Goal: Task Accomplishment & Management: Manage account settings

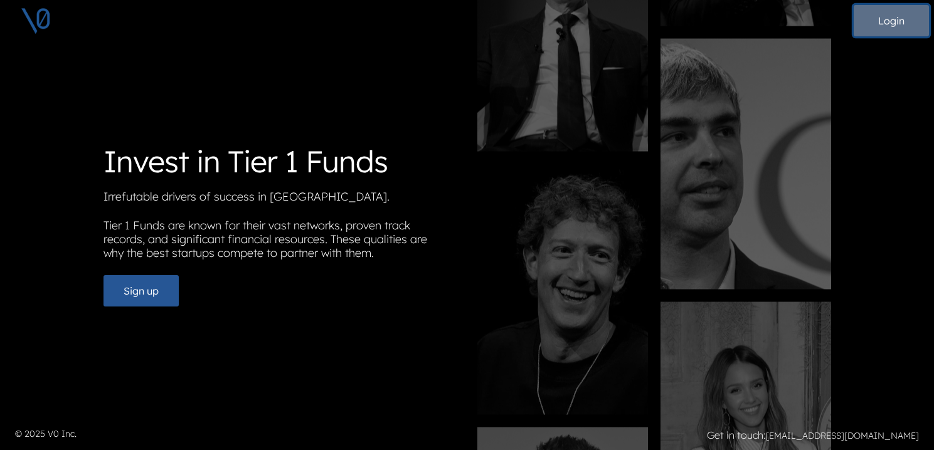
click at [892, 23] on button "Login" at bounding box center [890, 20] width 75 height 31
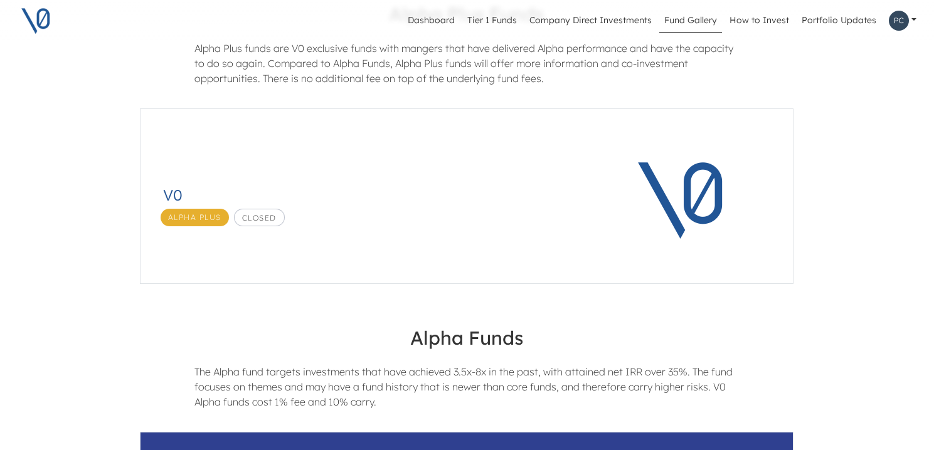
scroll to position [0, 1]
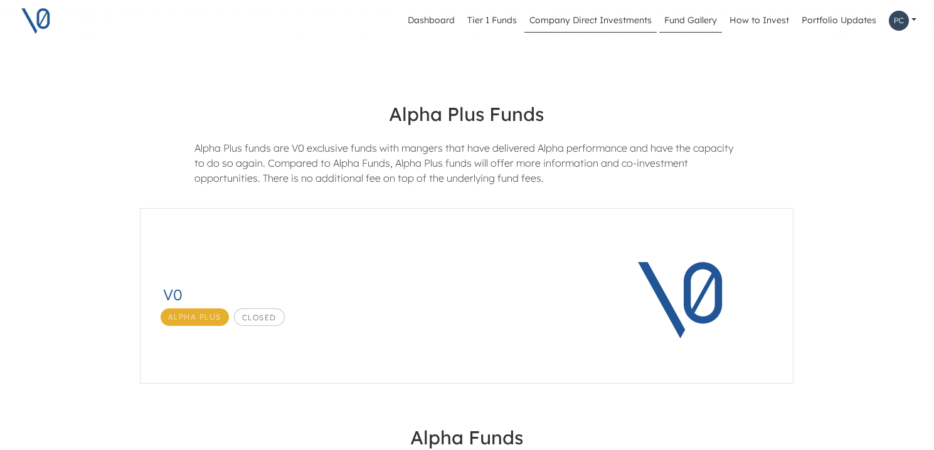
click at [553, 23] on link "Company Direct Investments" at bounding box center [590, 21] width 132 height 24
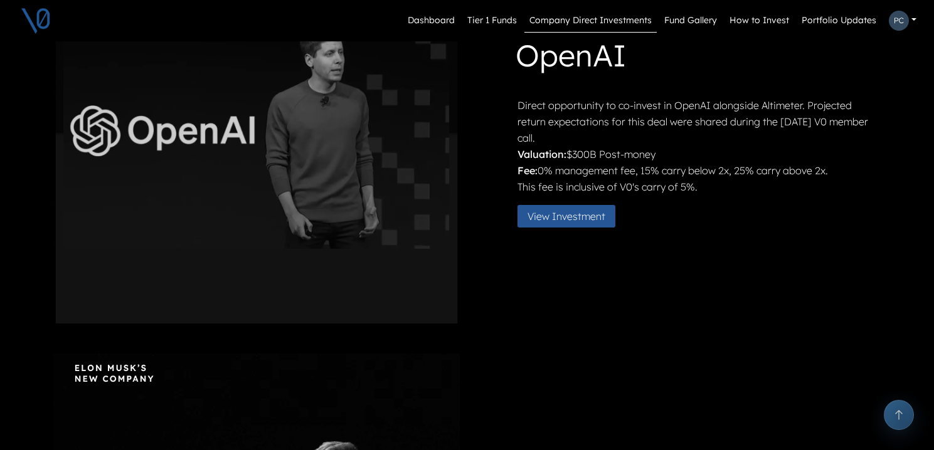
scroll to position [507, 0]
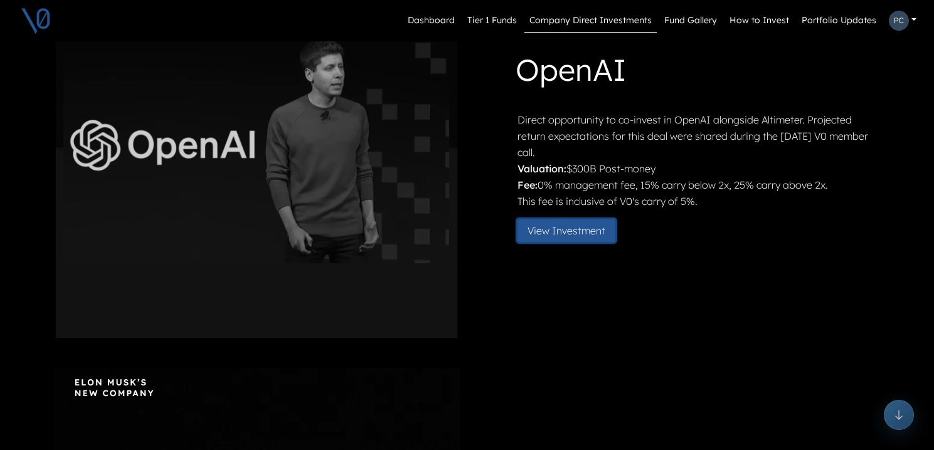
click at [551, 233] on button "View Investment" at bounding box center [566, 230] width 98 height 23
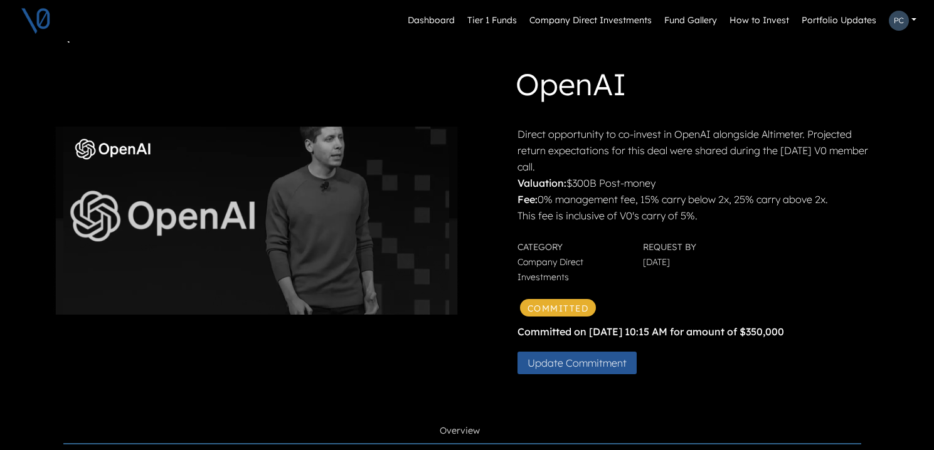
scroll to position [41, 0]
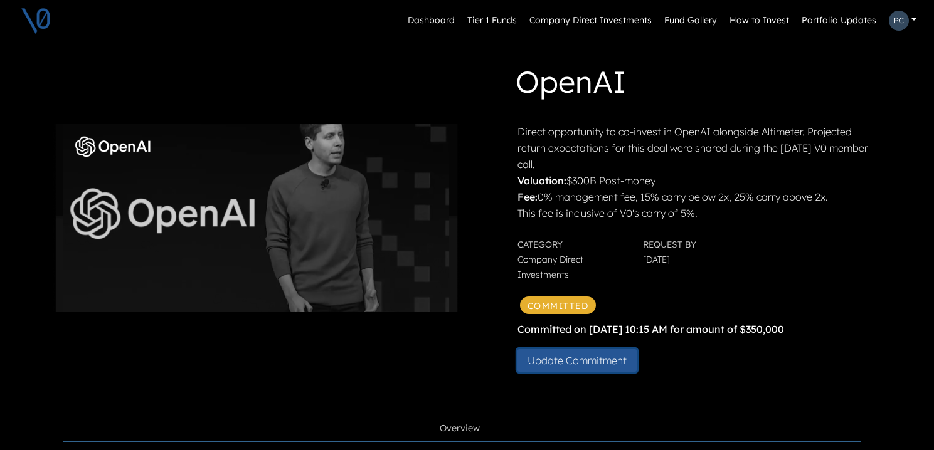
click at [597, 361] on button "Update Commitment" at bounding box center [576, 360] width 119 height 23
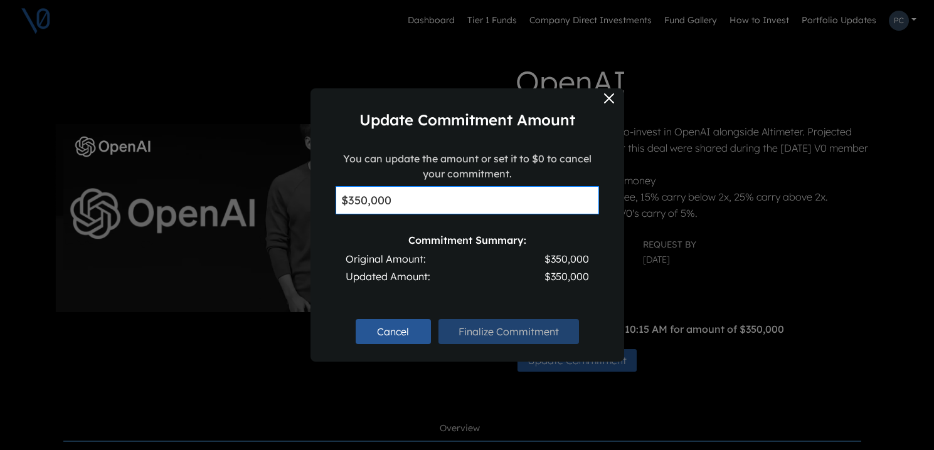
drag, startPoint x: 418, startPoint y: 202, endPoint x: 314, endPoint y: 194, distance: 105.0
click at [314, 194] on div "You can update the amount or set it to $0 to cancel your commitment. $350,000 C…" at bounding box center [467, 229] width 314 height 156
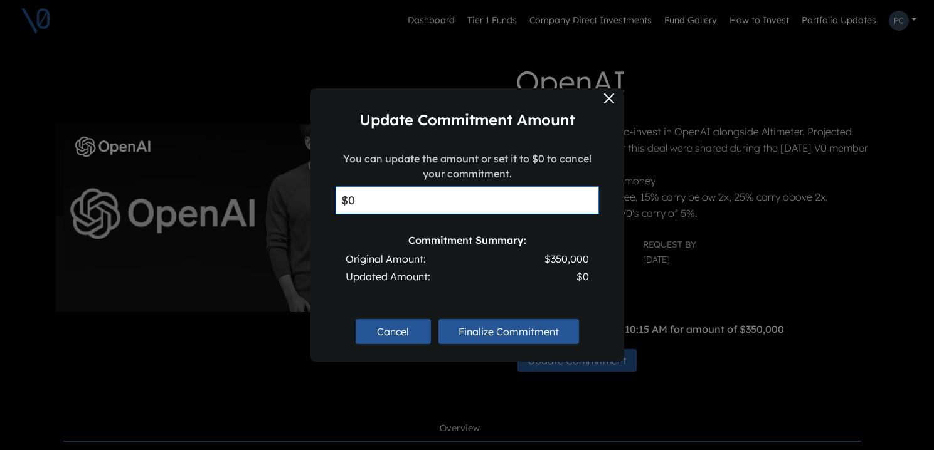
type input "$0"
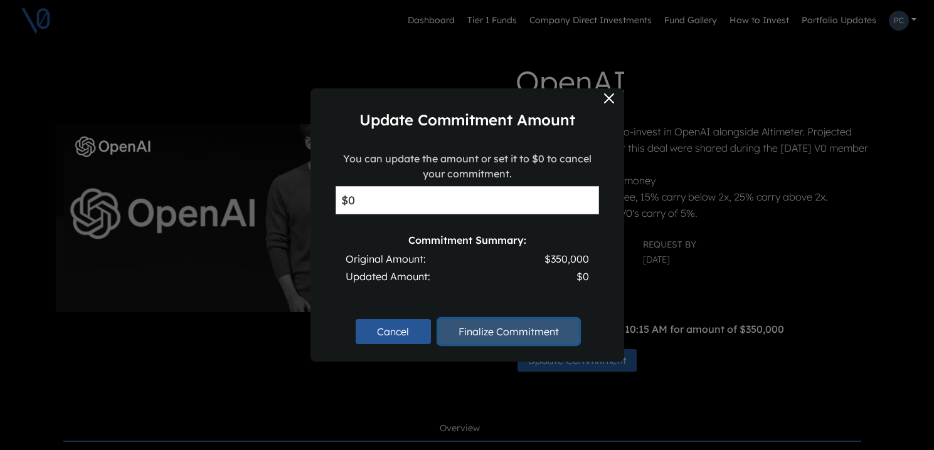
click at [497, 332] on button "Finalize Commitment" at bounding box center [508, 331] width 140 height 25
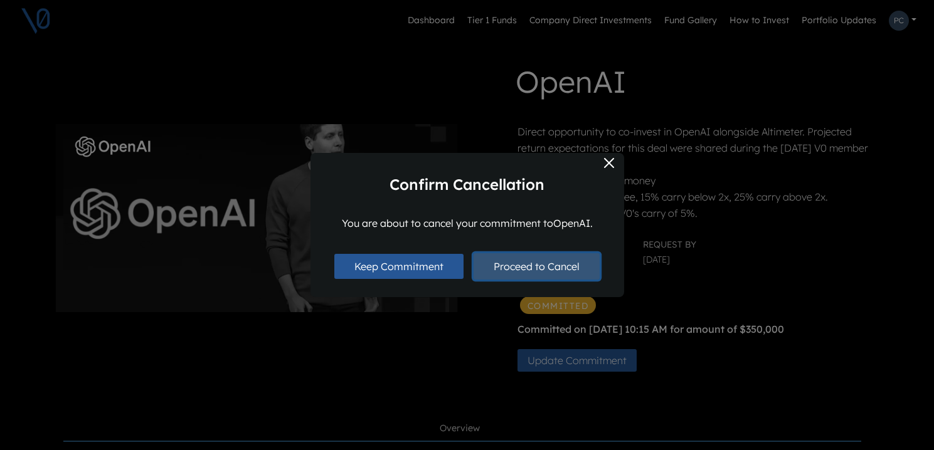
click at [501, 265] on button "Proceed to Cancel" at bounding box center [536, 266] width 126 height 26
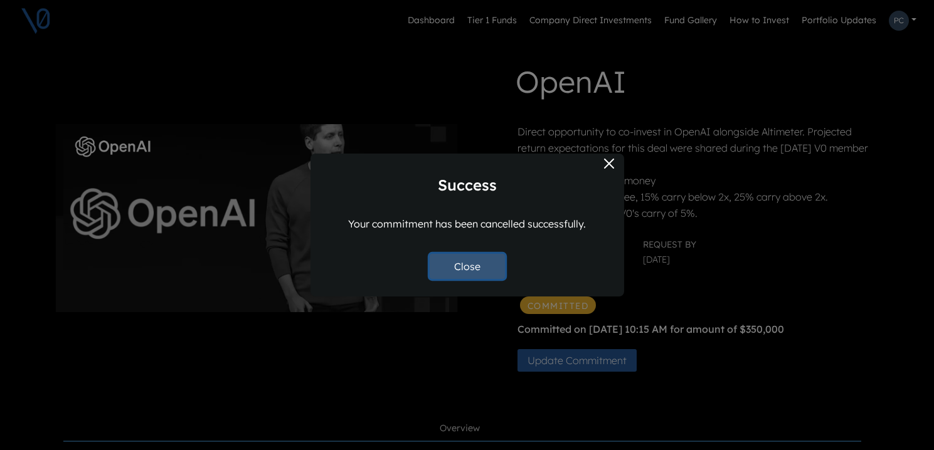
click at [482, 273] on button "Close" at bounding box center [467, 266] width 75 height 25
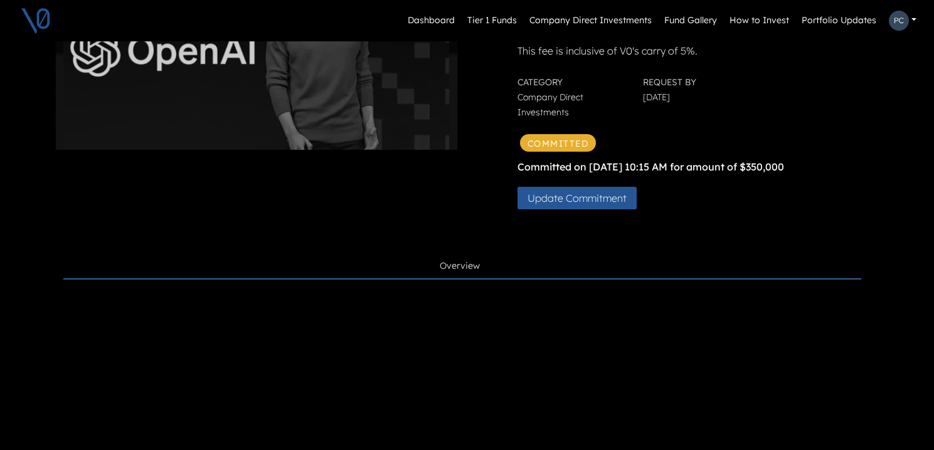
scroll to position [0, 0]
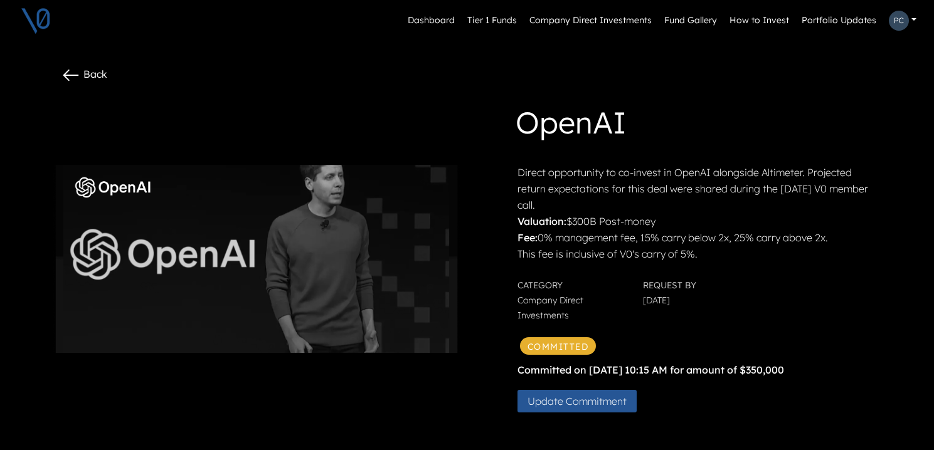
click at [75, 73] on icon at bounding box center [71, 75] width 20 height 20
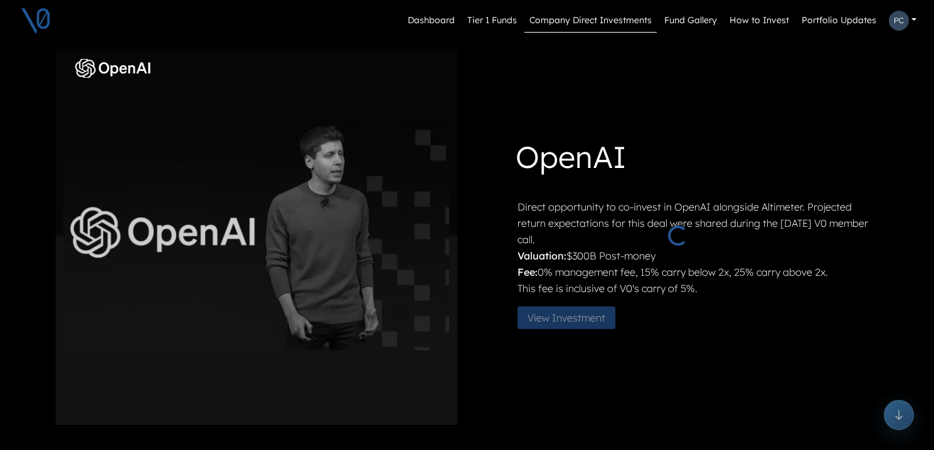
scroll to position [453, 0]
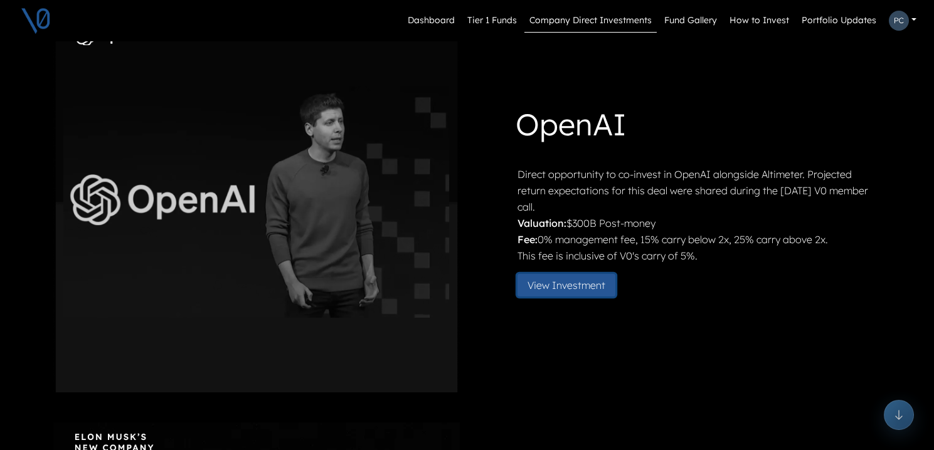
click at [559, 291] on button "View Investment" at bounding box center [566, 285] width 98 height 23
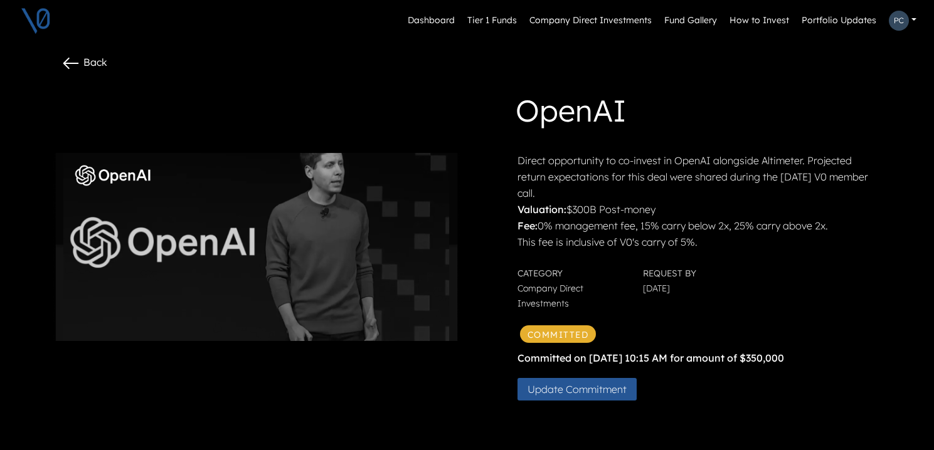
scroll to position [13, 0]
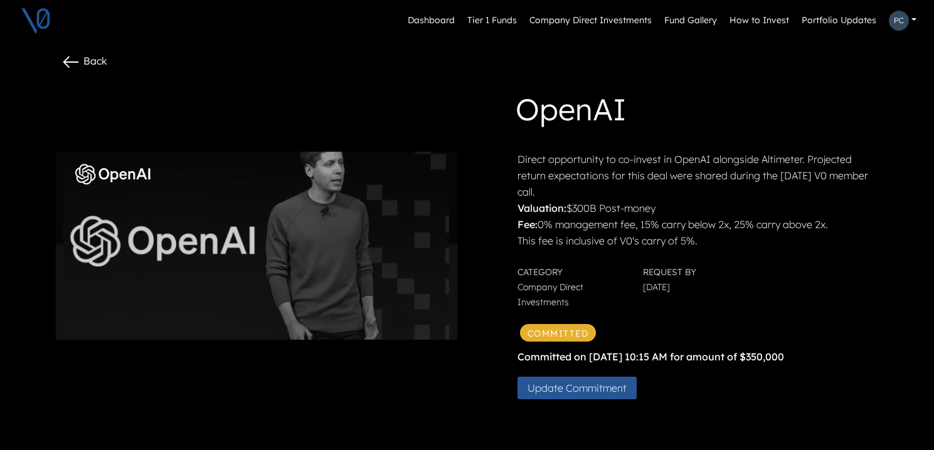
click at [914, 20] on link at bounding box center [903, 21] width 38 height 30
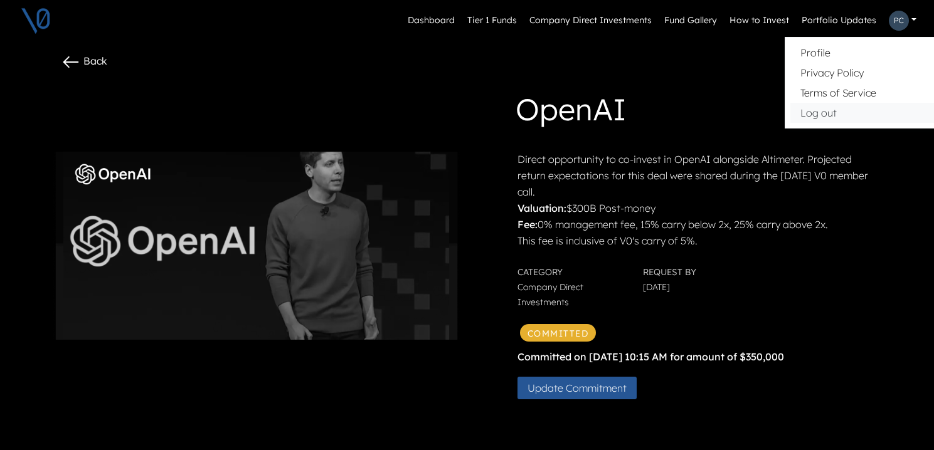
click at [830, 115] on button "Log out" at bounding box center [878, 113] width 177 height 20
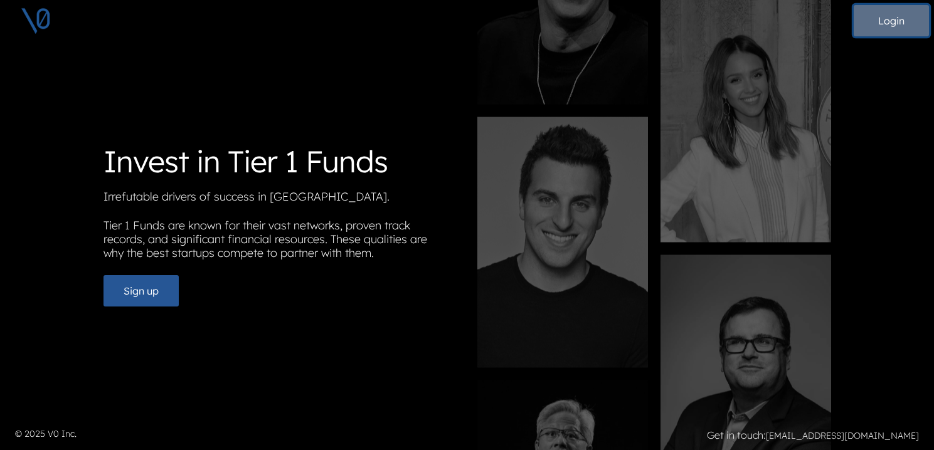
click at [880, 27] on button "Login" at bounding box center [890, 20] width 75 height 31
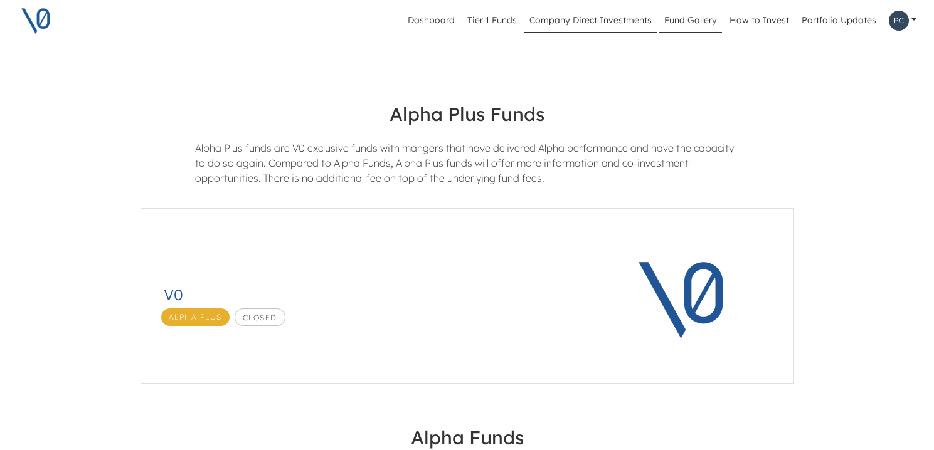
click at [581, 20] on link "Company Direct Investments" at bounding box center [590, 21] width 132 height 24
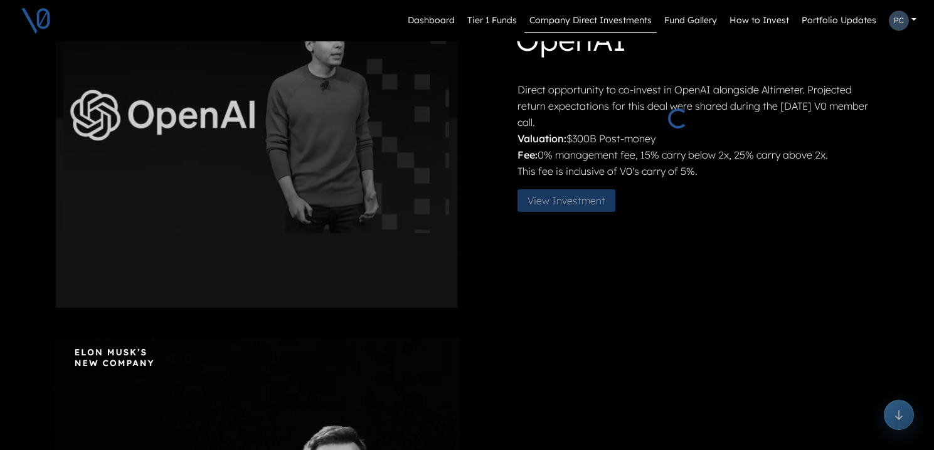
scroll to position [561, 0]
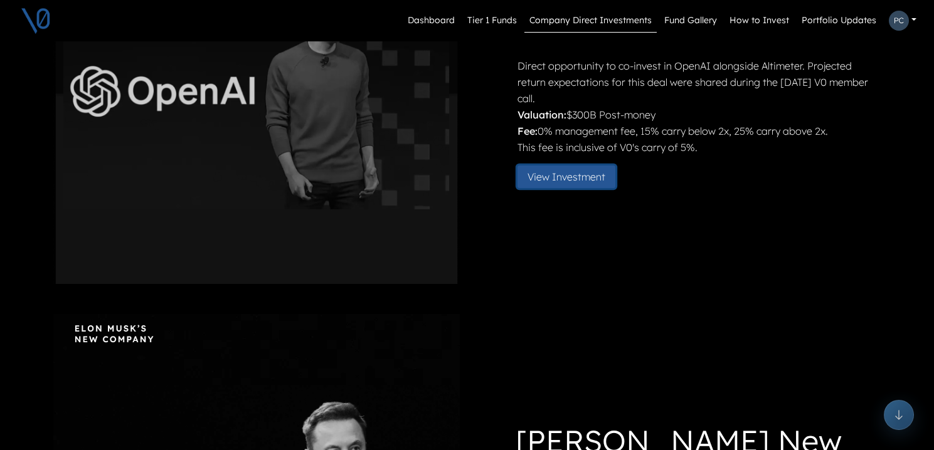
click at [554, 182] on button "View Investment" at bounding box center [566, 177] width 98 height 23
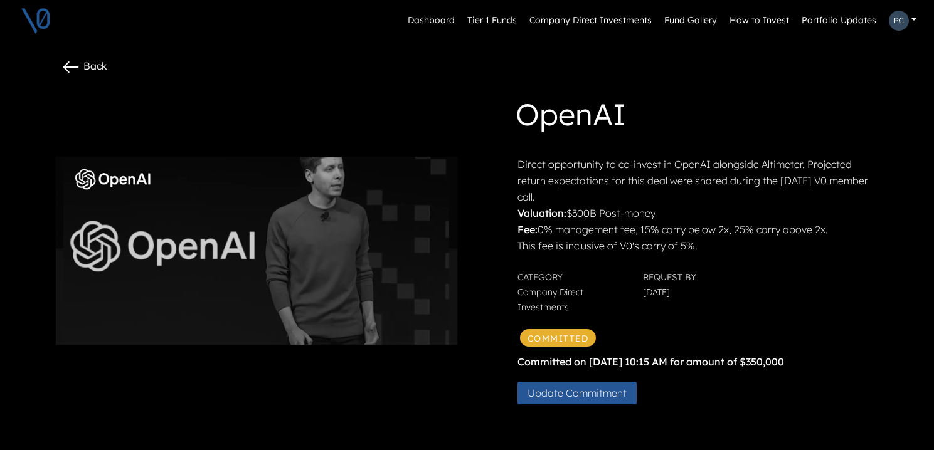
scroll to position [7, 0]
